Goal: Transaction & Acquisition: Obtain resource

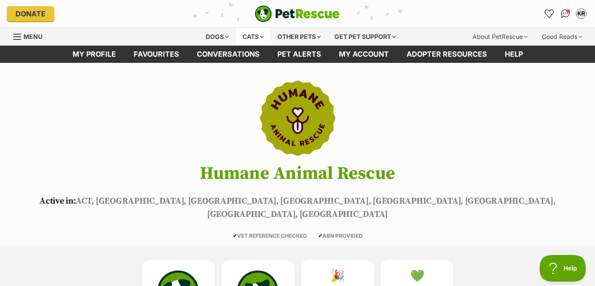
click at [245, 36] on div "Cats" at bounding box center [253, 37] width 34 height 18
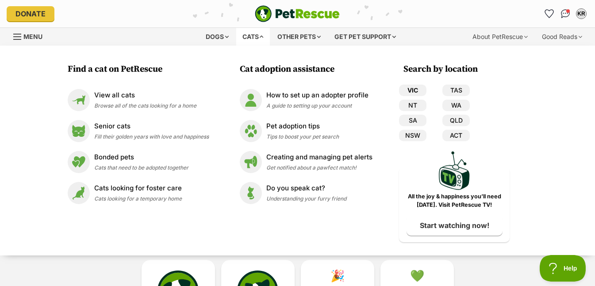
click at [416, 92] on link "VIC" at bounding box center [412, 91] width 27 height 12
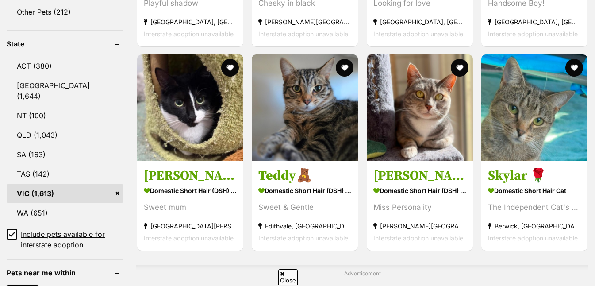
scroll to position [295, 0]
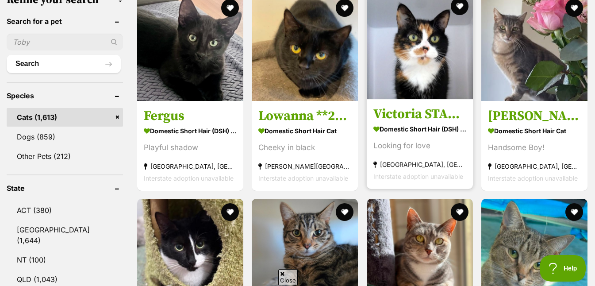
click at [417, 60] on img at bounding box center [420, 46] width 106 height 106
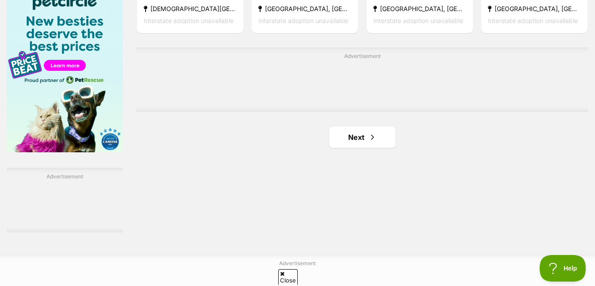
scroll to position [1453, 0]
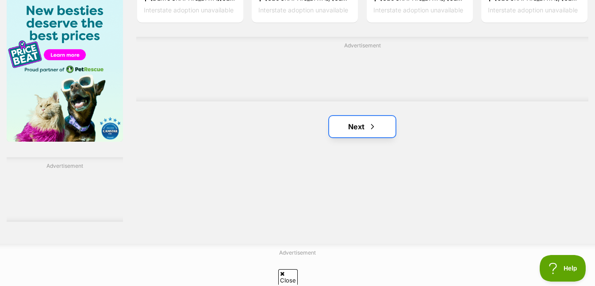
click at [359, 135] on link "Next" at bounding box center [362, 126] width 66 height 21
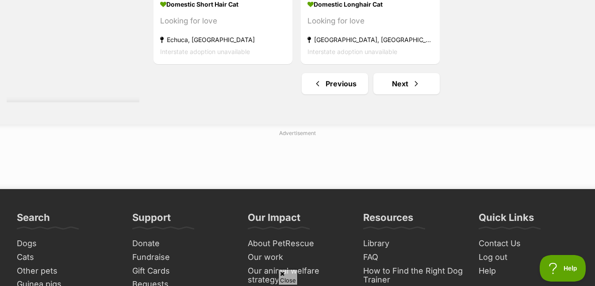
scroll to position [2133, 0]
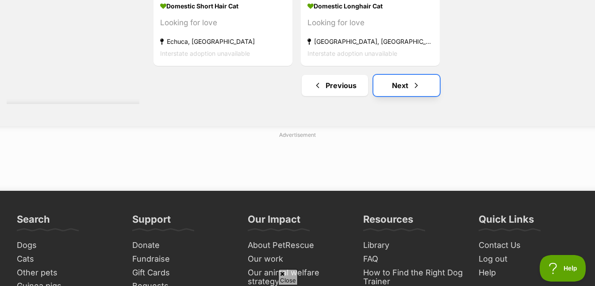
click at [403, 85] on link "Next" at bounding box center [407, 85] width 66 height 21
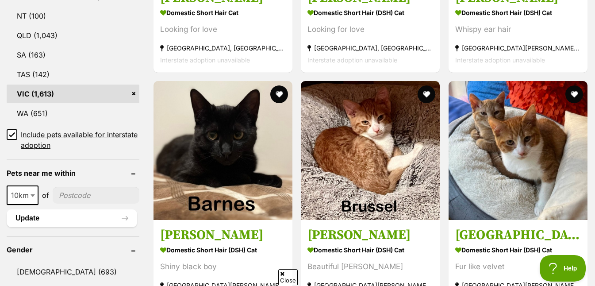
scroll to position [526, 0]
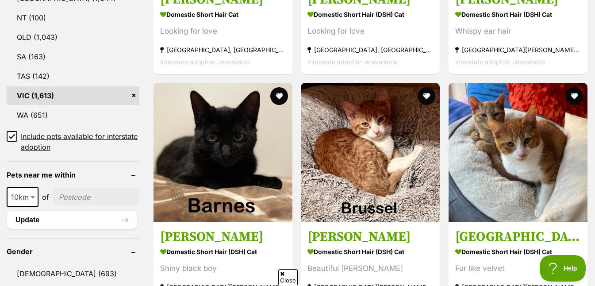
click at [98, 199] on input"] "postcode" at bounding box center [96, 197] width 87 height 17
type input"] "3024"
click at [89, 223] on button "Update" at bounding box center [72, 220] width 131 height 18
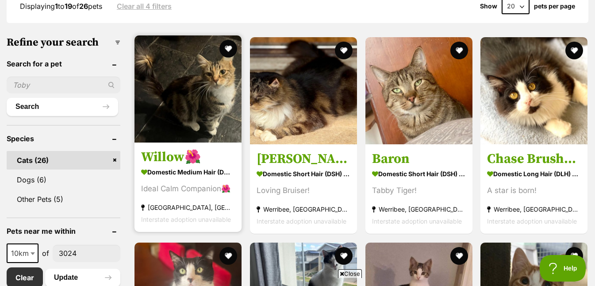
click at [178, 119] on img at bounding box center [188, 88] width 107 height 107
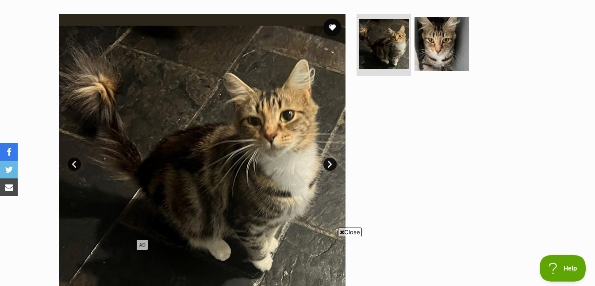
scroll to position [169, 0]
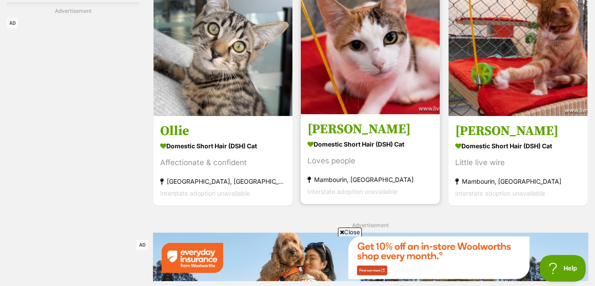
click at [382, 91] on img at bounding box center [370, 44] width 139 height 139
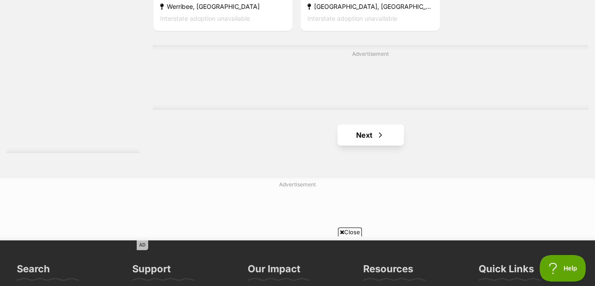
scroll to position [2092, 0]
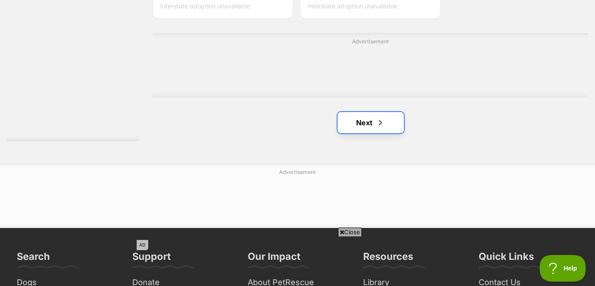
click at [363, 124] on link "Next" at bounding box center [371, 122] width 66 height 21
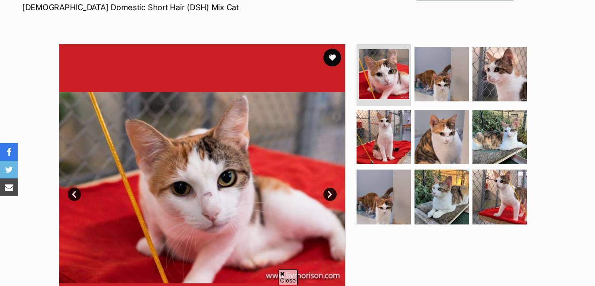
click at [328, 195] on link "Next" at bounding box center [330, 194] width 13 height 13
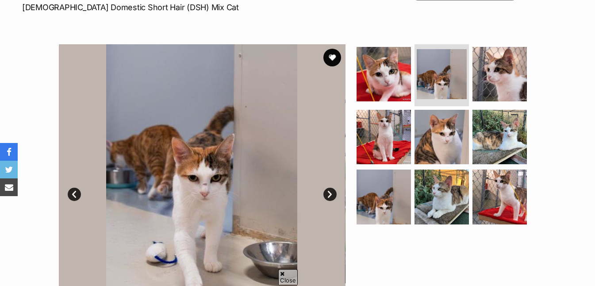
click at [330, 194] on link "Next" at bounding box center [330, 194] width 13 height 13
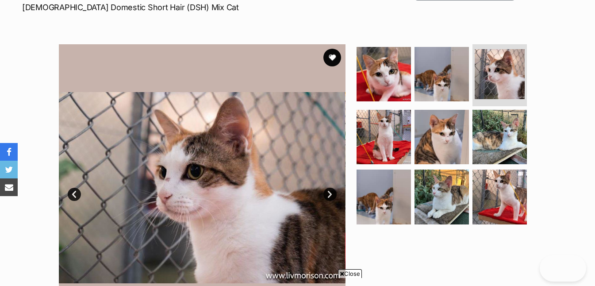
click at [330, 194] on link "Next" at bounding box center [330, 194] width 13 height 13
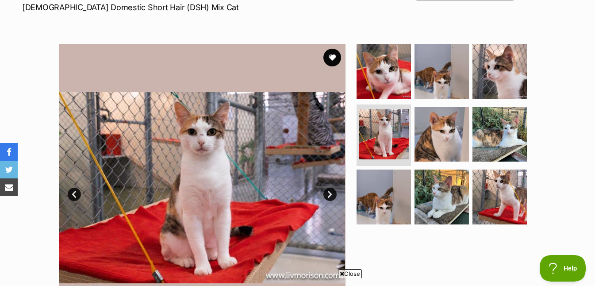
click at [331, 193] on link "Next" at bounding box center [330, 194] width 13 height 13
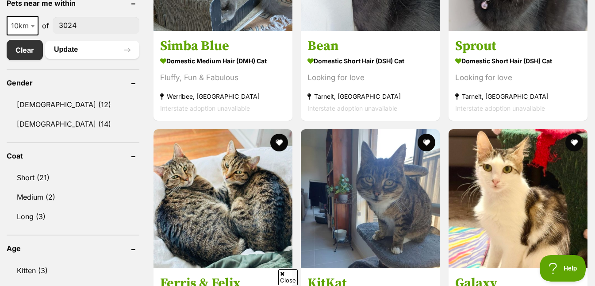
scroll to position [369, 0]
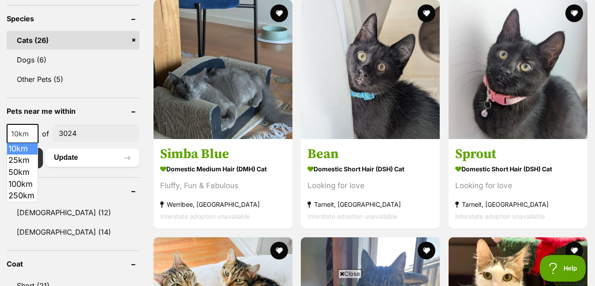
click at [31, 133] on b at bounding box center [33, 134] width 4 height 3
select select "25"
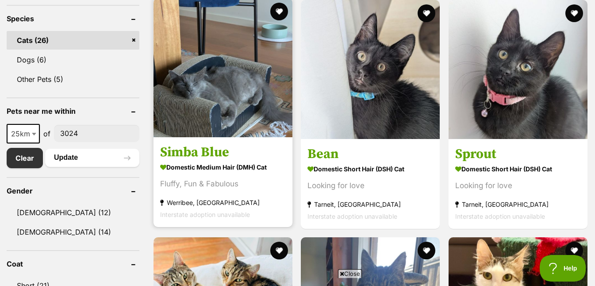
scroll to position [371, 0]
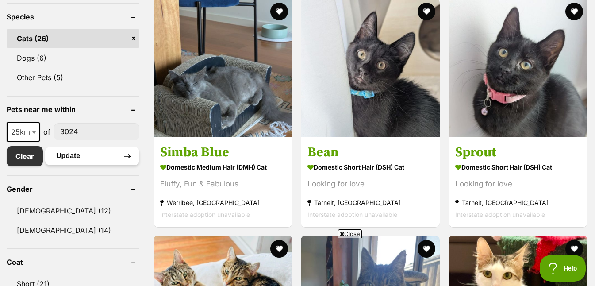
click at [126, 154] on button "Update" at bounding box center [92, 156] width 94 height 18
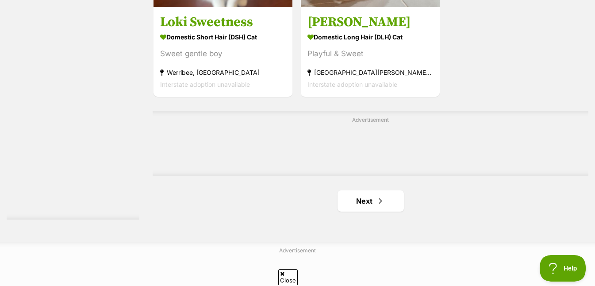
scroll to position [2065, 0]
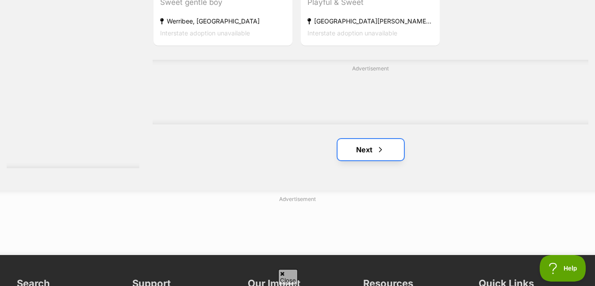
click at [373, 154] on link "Next" at bounding box center [371, 149] width 66 height 21
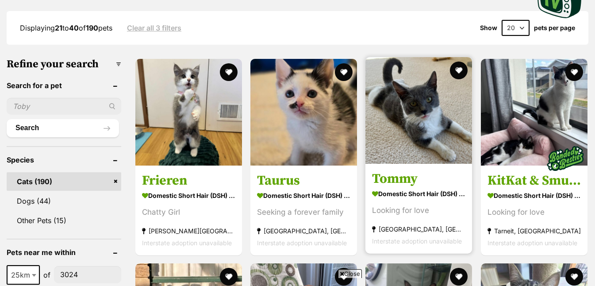
click at [421, 138] on img at bounding box center [419, 110] width 107 height 107
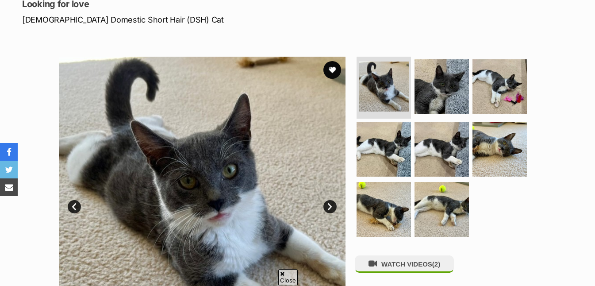
scroll to position [129, 0]
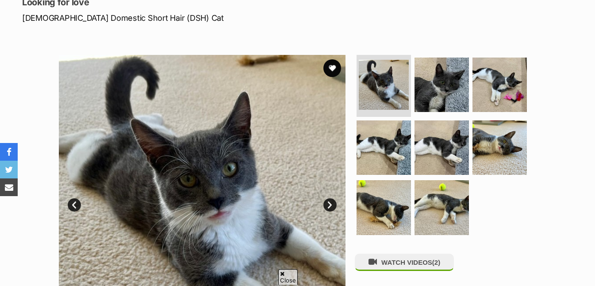
click at [329, 204] on link "Next" at bounding box center [330, 204] width 13 height 13
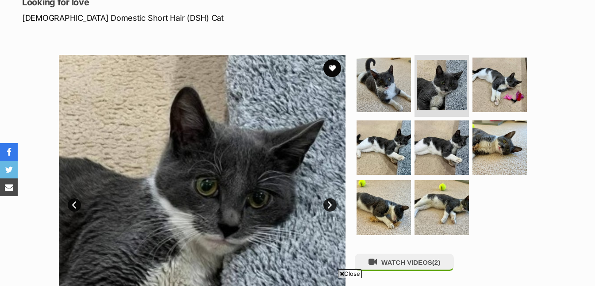
click at [329, 204] on link "Next" at bounding box center [330, 204] width 13 height 13
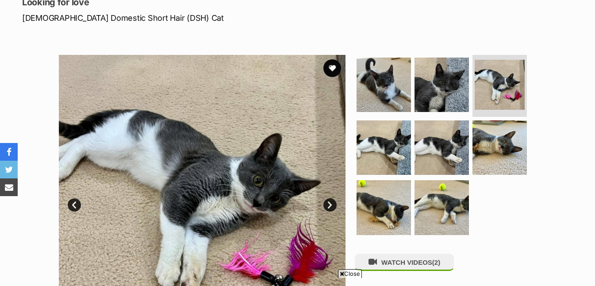
click at [329, 204] on link "Next" at bounding box center [330, 204] width 13 height 13
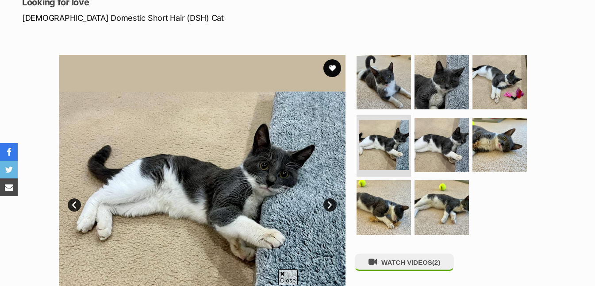
click at [329, 204] on link "Next" at bounding box center [330, 204] width 13 height 13
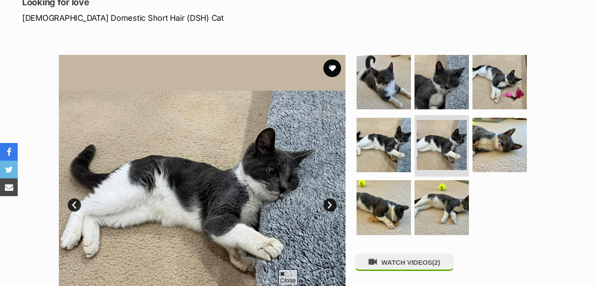
click at [329, 204] on link "Next" at bounding box center [330, 204] width 13 height 13
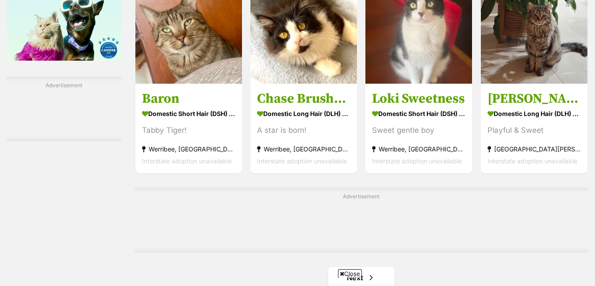
scroll to position [1412, 0]
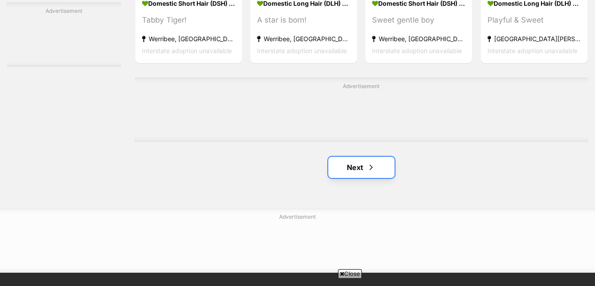
click at [355, 173] on link "Next" at bounding box center [361, 167] width 66 height 21
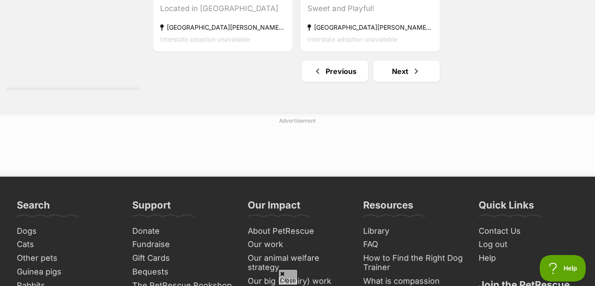
scroll to position [2140, 0]
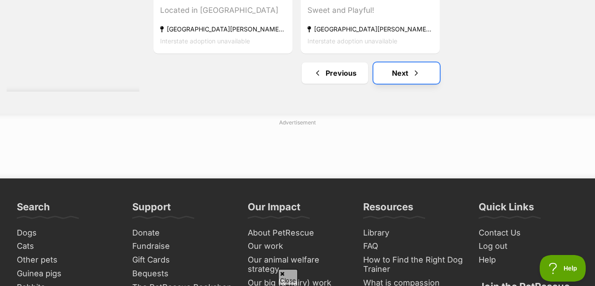
click at [401, 77] on link "Next" at bounding box center [407, 72] width 66 height 21
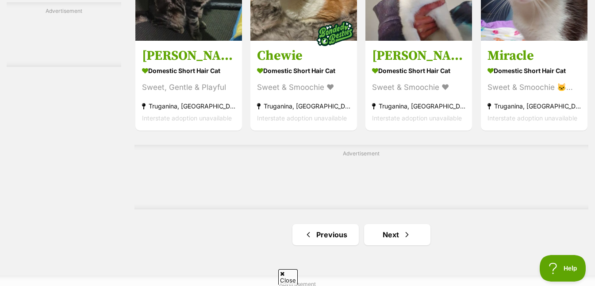
scroll to position [1460, 0]
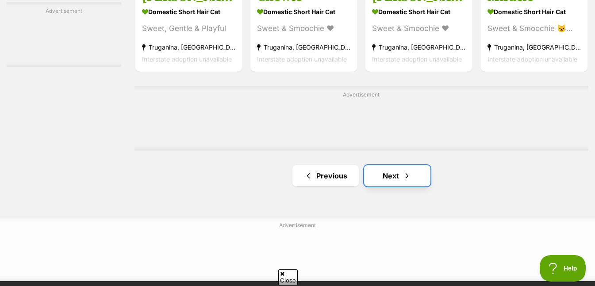
click at [386, 180] on link "Next" at bounding box center [397, 175] width 66 height 21
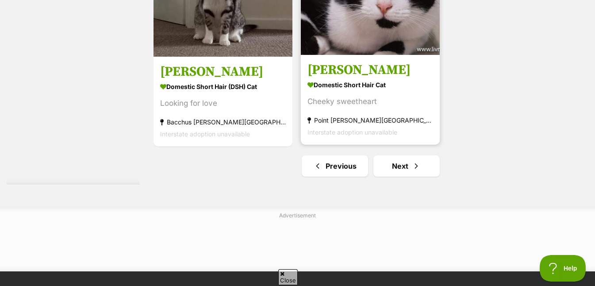
scroll to position [2052, 0]
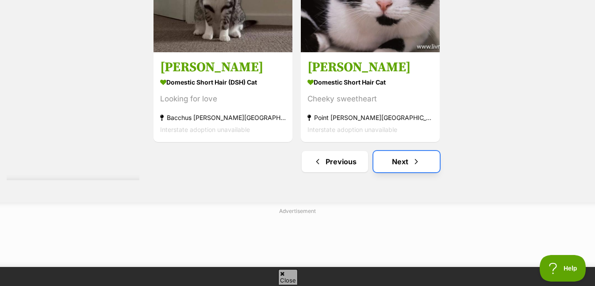
click at [400, 164] on link "Next" at bounding box center [407, 161] width 66 height 21
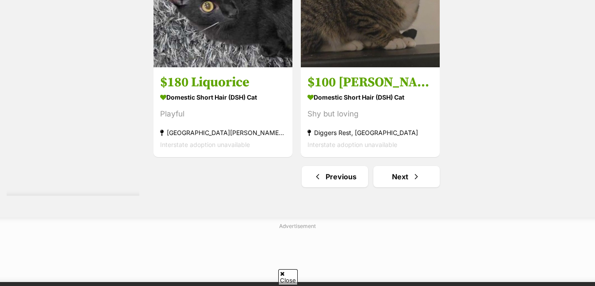
scroll to position [2041, 0]
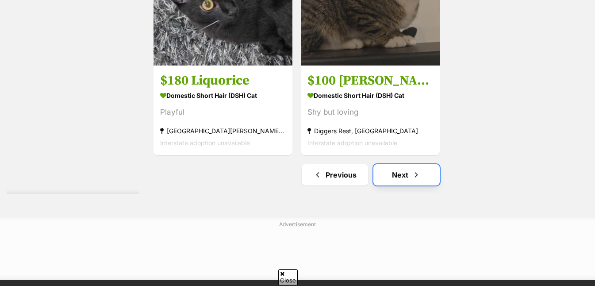
click at [406, 175] on link "Next" at bounding box center [407, 174] width 66 height 21
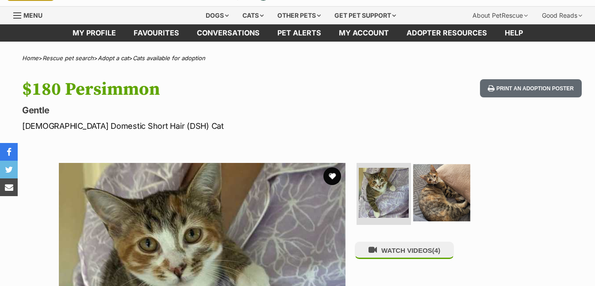
click at [441, 197] on img at bounding box center [441, 192] width 57 height 57
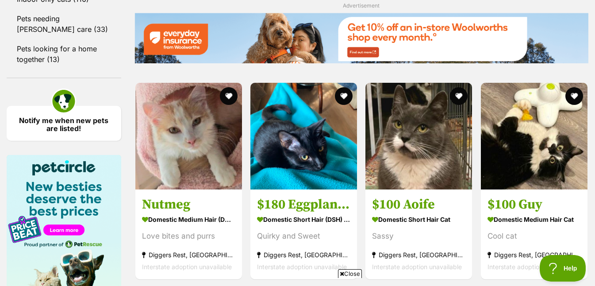
scroll to position [1049, 0]
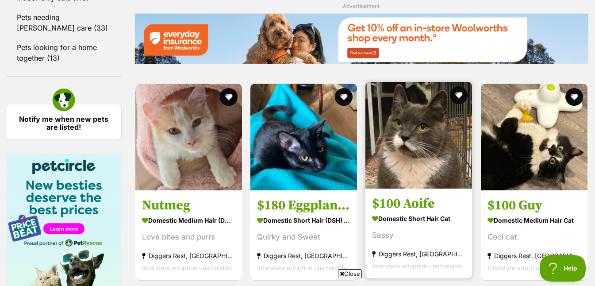
click at [436, 175] on img at bounding box center [419, 135] width 107 height 107
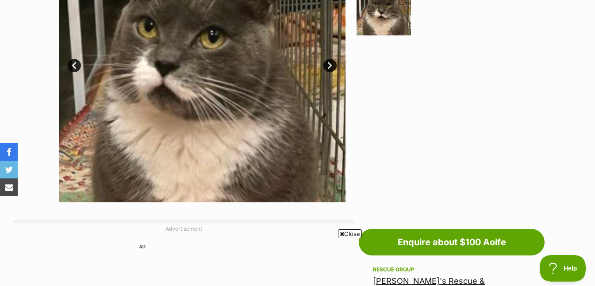
scroll to position [79, 0]
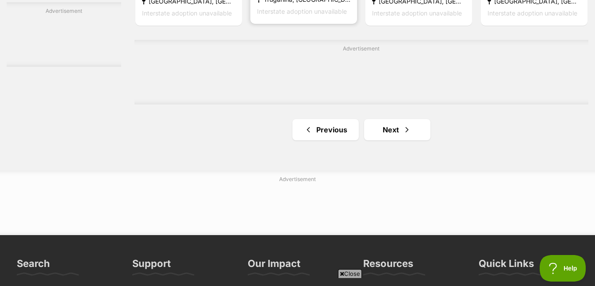
scroll to position [1509, 0]
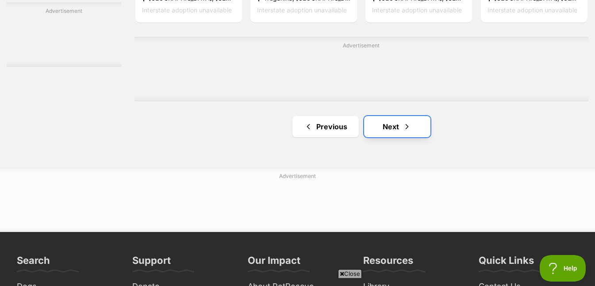
click at [387, 130] on link "Next" at bounding box center [397, 126] width 66 height 21
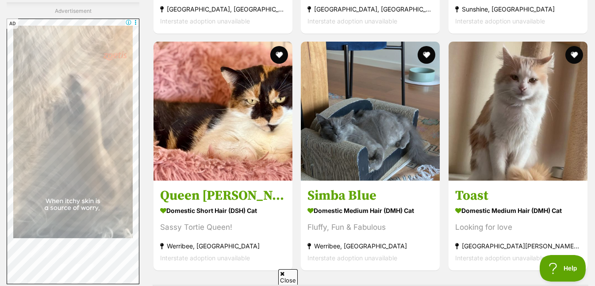
scroll to position [1600, 0]
